Goal: Navigation & Orientation: Find specific page/section

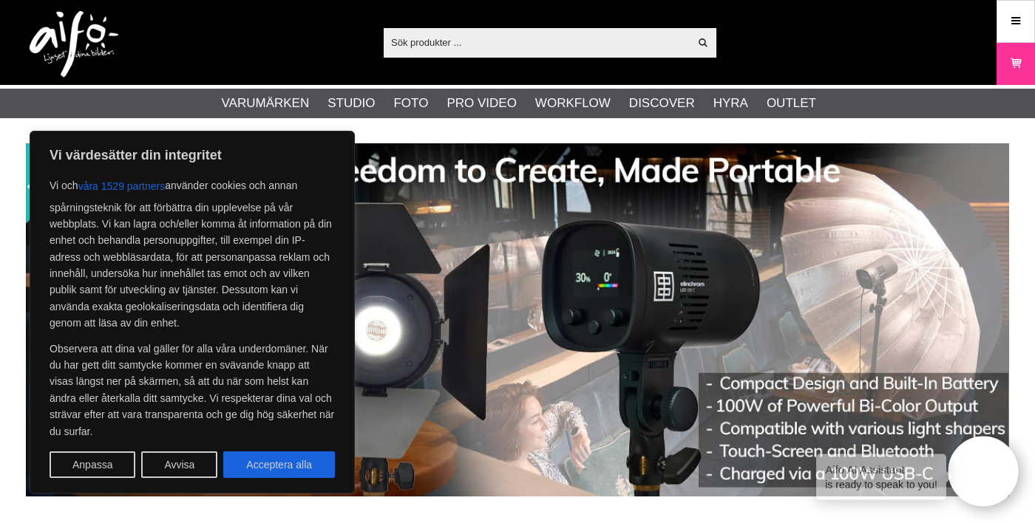
scroll to position [1, 0]
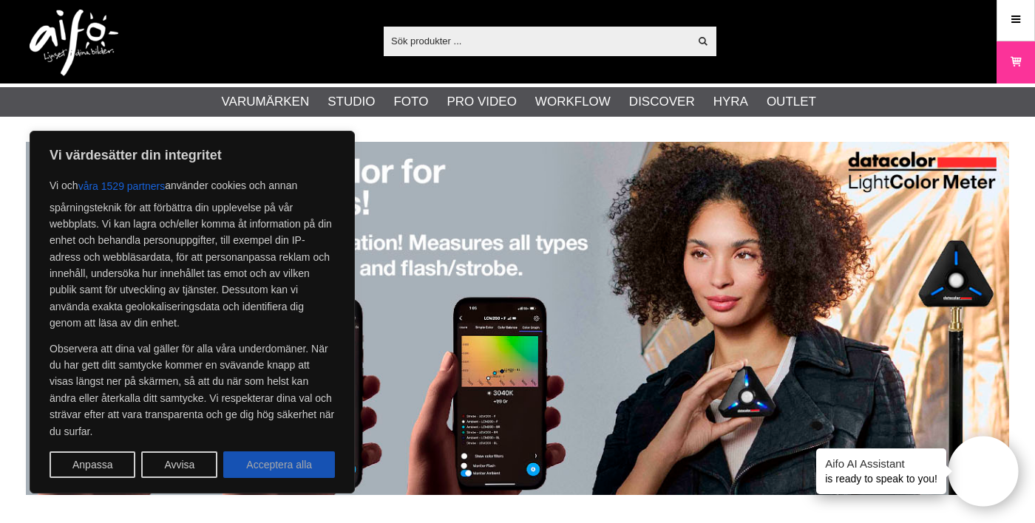
click at [281, 464] on button "Acceptera alla" at bounding box center [279, 465] width 112 height 27
checkbox input "true"
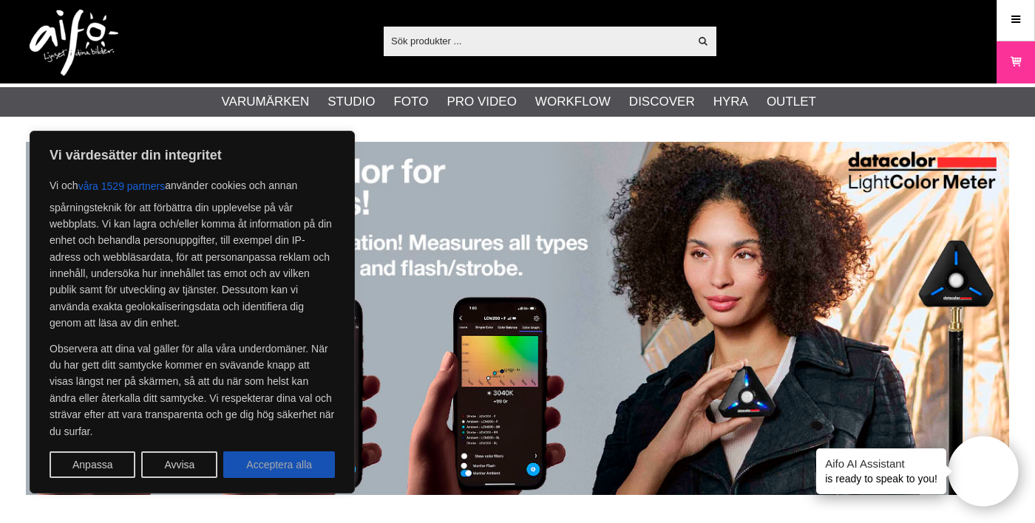
checkbox input "true"
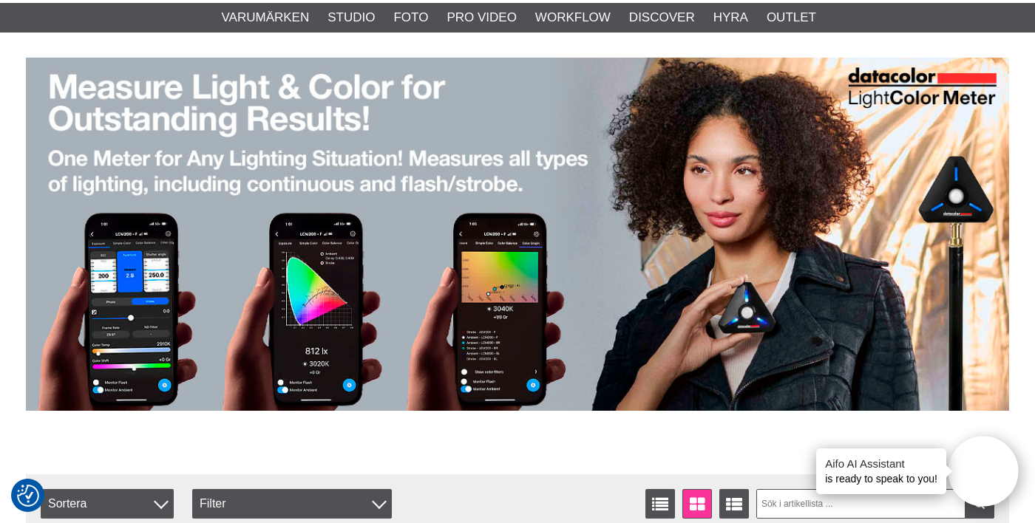
scroll to position [0, 0]
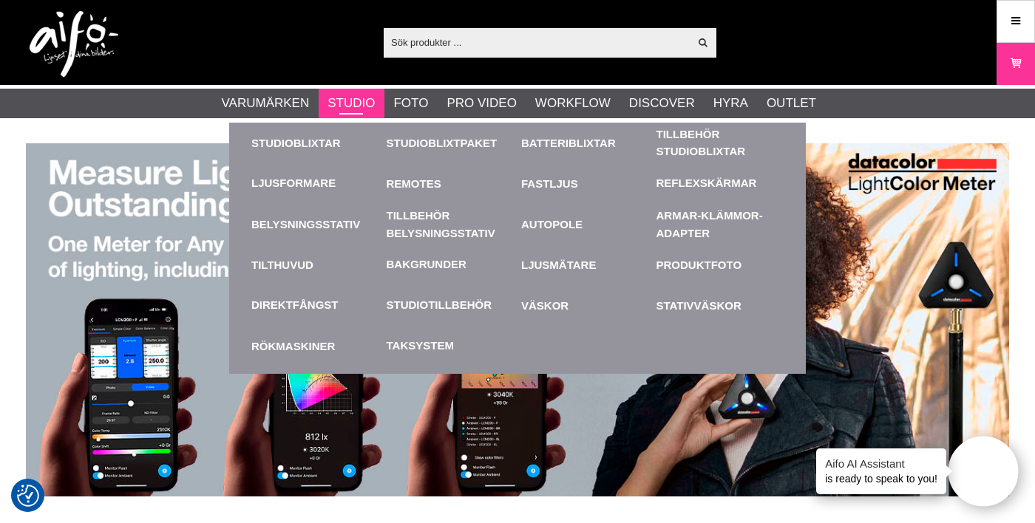
click at [371, 98] on link "Studio" at bounding box center [350, 103] width 47 height 19
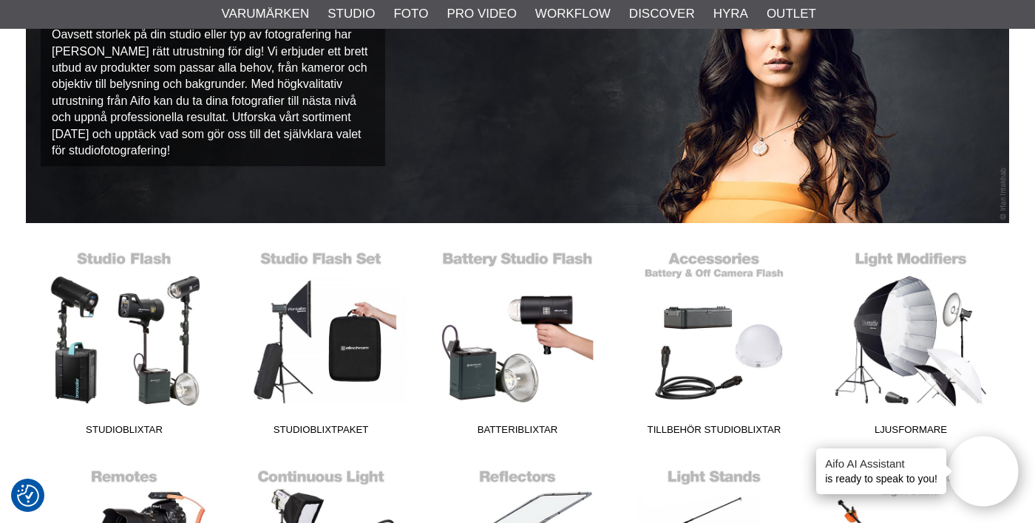
scroll to position [209, 0]
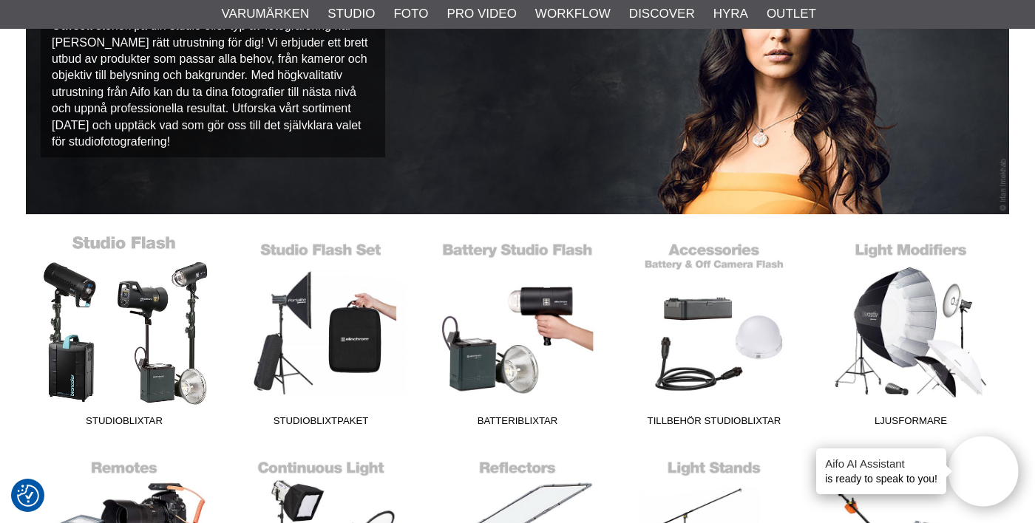
click at [109, 253] on link "Studioblixtar" at bounding box center [124, 334] width 197 height 200
